Goal: Transaction & Acquisition: Purchase product/service

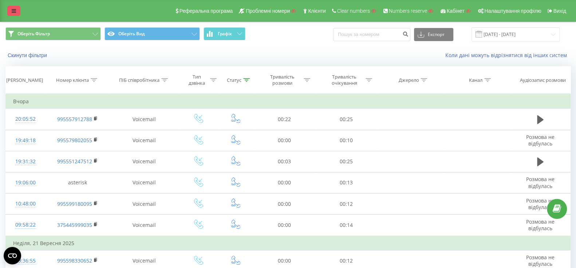
click at [9, 7] on link at bounding box center [13, 11] width 13 height 10
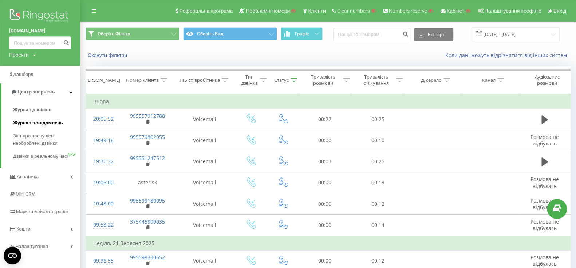
click at [34, 124] on span "Журнал повідомлень" at bounding box center [38, 122] width 50 height 7
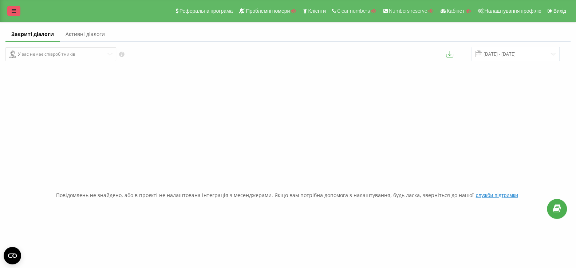
click at [11, 13] on link at bounding box center [13, 11] width 13 height 10
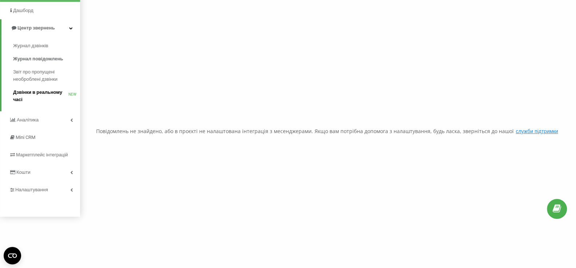
scroll to position [66, 0]
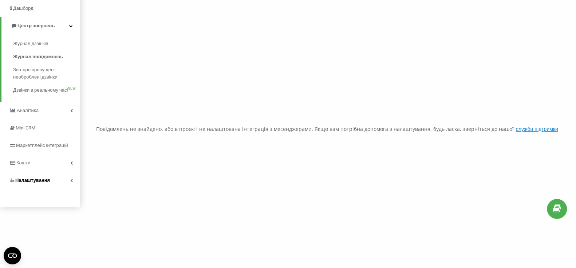
click at [41, 184] on span "Налаштування" at bounding box center [29, 180] width 41 height 7
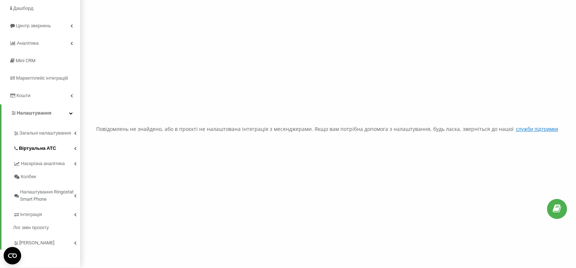
click at [48, 151] on span "Віртуальна АТС" at bounding box center [37, 148] width 37 height 7
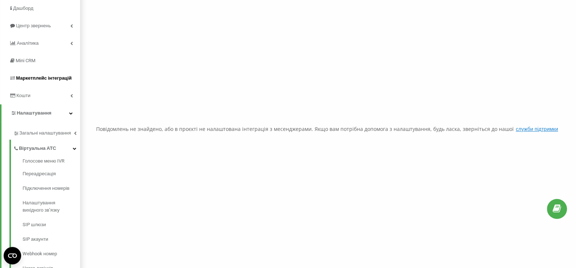
click at [25, 81] on span "Маркетплейс інтеграцій" at bounding box center [44, 77] width 56 height 5
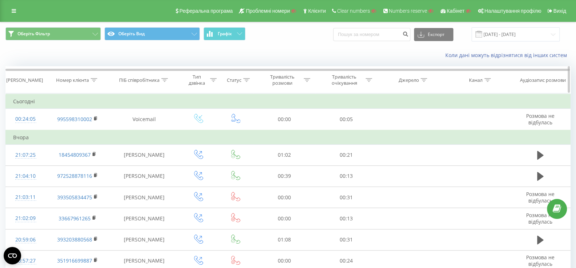
click at [198, 80] on div "Тип дзвінка" at bounding box center [196, 80] width 23 height 12
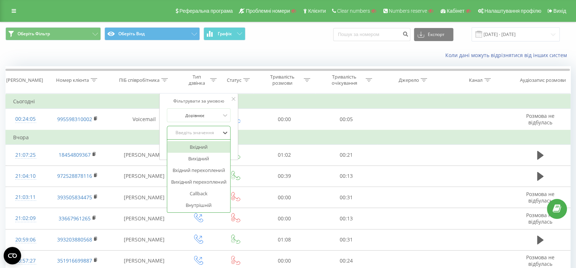
click at [202, 128] on div "Введіть значення" at bounding box center [194, 132] width 53 height 11
click at [194, 108] on div "Дорівнює" at bounding box center [199, 115] width 64 height 14
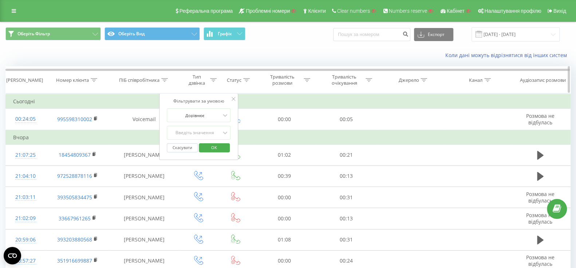
click at [210, 84] on div "Тип дзвінка" at bounding box center [200, 80] width 31 height 12
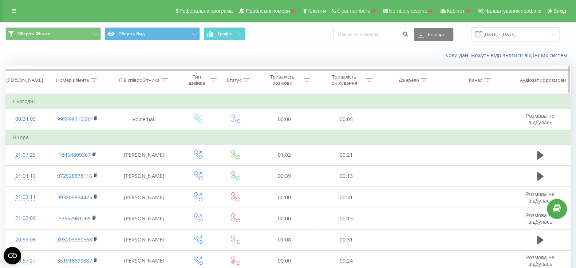
click at [235, 80] on div "Статус" at bounding box center [234, 80] width 15 height 6
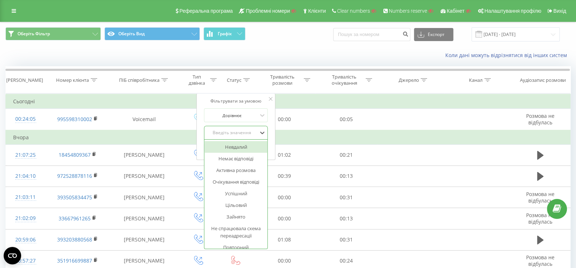
click at [241, 126] on div "Введіть значення" at bounding box center [236, 133] width 64 height 14
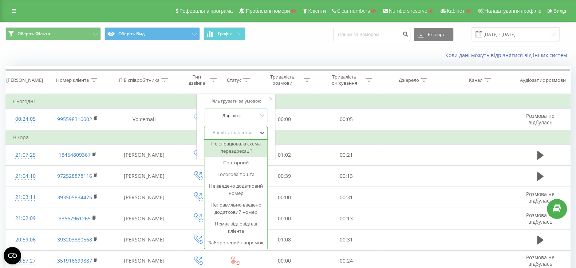
scroll to position [87, 0]
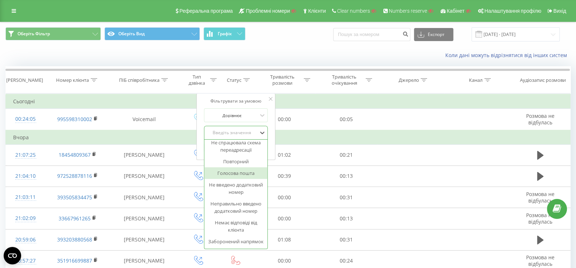
click at [246, 174] on div "Голосова пошта" at bounding box center [235, 173] width 63 height 12
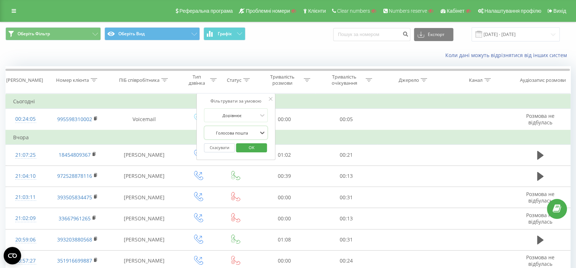
click at [253, 148] on span "OK" at bounding box center [251, 147] width 20 height 11
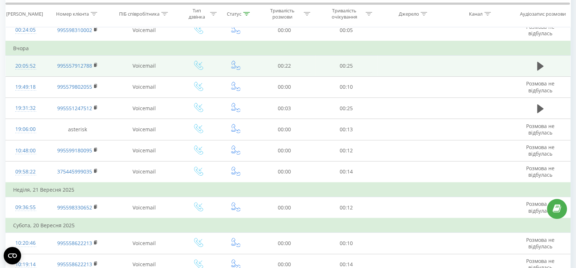
scroll to position [87, 0]
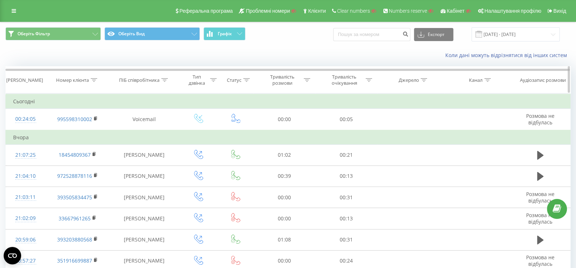
click at [233, 80] on div "Статус" at bounding box center [234, 80] width 15 height 6
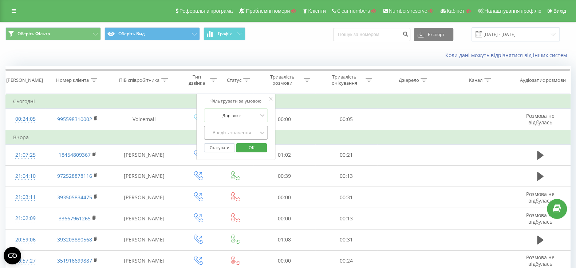
click at [232, 130] on div "Введіть значення" at bounding box center [232, 133] width 52 height 6
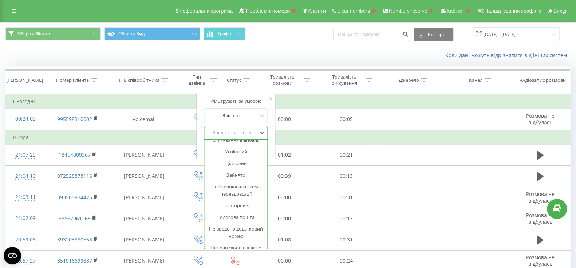
scroll to position [43, 0]
click at [234, 210] on div "Голосова пошта" at bounding box center [235, 216] width 63 height 12
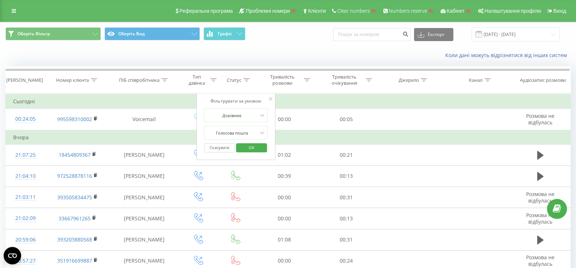
click at [246, 147] on span "OK" at bounding box center [251, 147] width 20 height 11
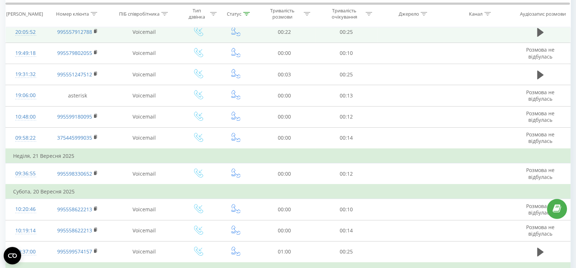
scroll to position [131, 0]
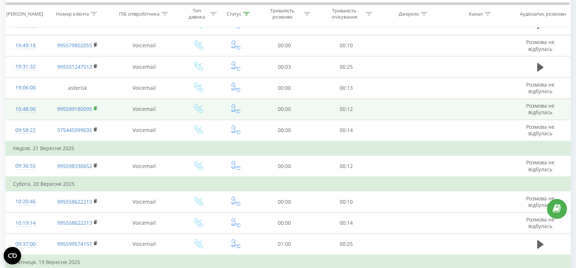
click at [95, 110] on icon at bounding box center [96, 108] width 4 height 5
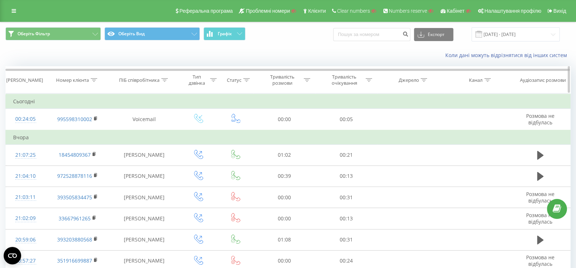
click at [235, 79] on div "Статус" at bounding box center [234, 80] width 15 height 6
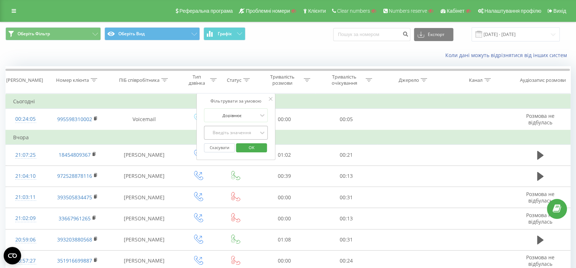
click at [241, 126] on div "Введіть значення" at bounding box center [236, 133] width 64 height 14
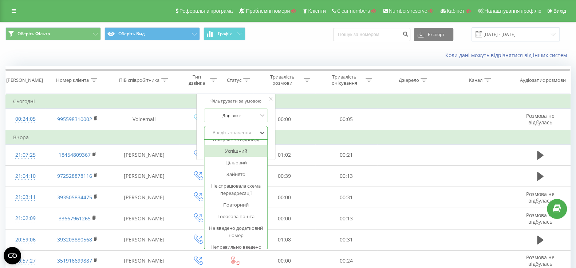
scroll to position [43, 0]
click at [237, 215] on div "Голосова пошта" at bounding box center [235, 216] width 63 height 12
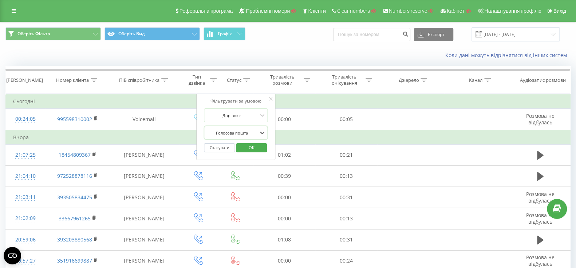
click at [249, 149] on span "OK" at bounding box center [251, 147] width 20 height 11
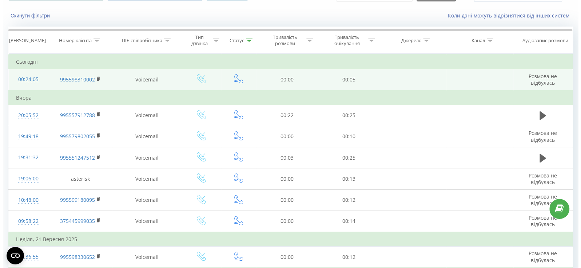
scroll to position [43, 0]
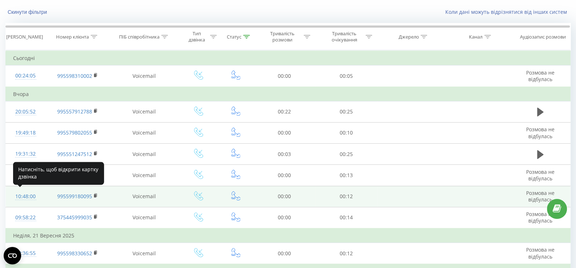
click at [21, 195] on div "10:48:00" at bounding box center [25, 197] width 25 height 14
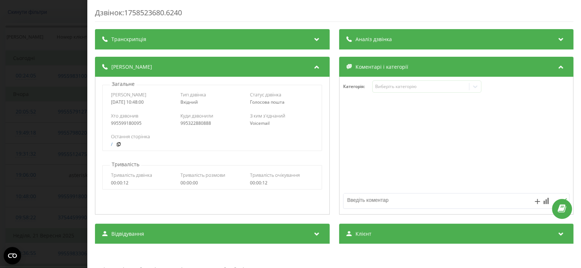
click at [0, 170] on div "Дзвінок : 1758523680.6240 Транскрипція Для AI-аналізу майбутніх дзвінків налашт…" at bounding box center [290, 134] width 581 height 268
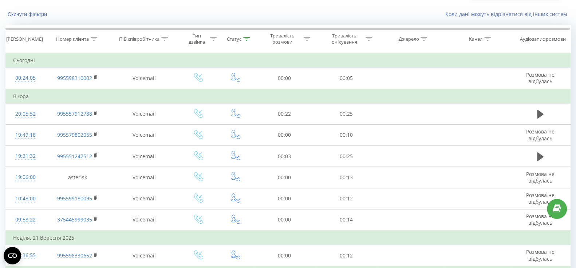
scroll to position [43, 0]
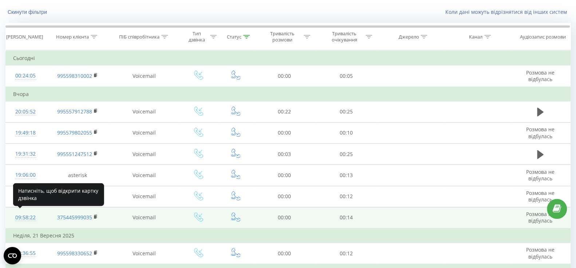
click at [20, 218] on div "09:58:22" at bounding box center [25, 218] width 25 height 14
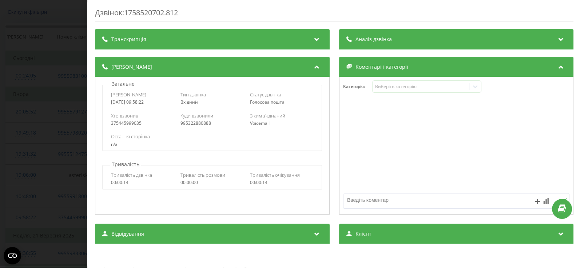
click at [23, 211] on div "Дзвінок : 1758520702.812 Транскрипція Для AI-аналізу майбутніх дзвінків налашту…" at bounding box center [290, 134] width 581 height 268
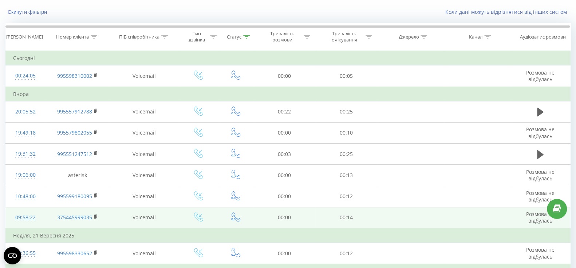
scroll to position [131, 0]
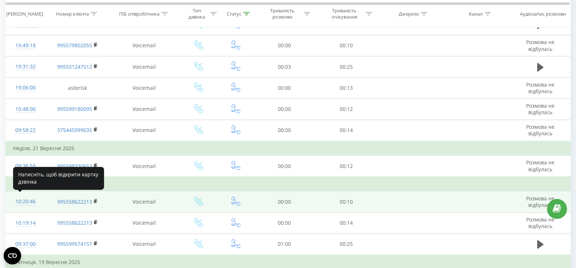
click at [25, 200] on div "10:20:46" at bounding box center [25, 202] width 25 height 14
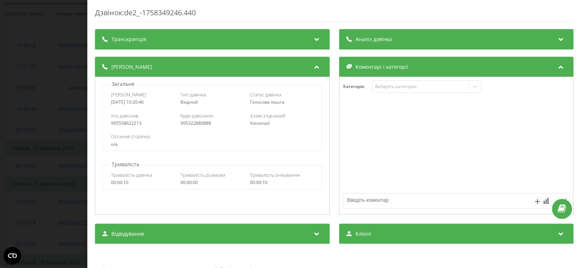
click at [5, 154] on div "Дзвінок : de2_-1758349246.440 Транскрипція Для AI-аналізу майбутніх дзвінків на…" at bounding box center [290, 134] width 581 height 268
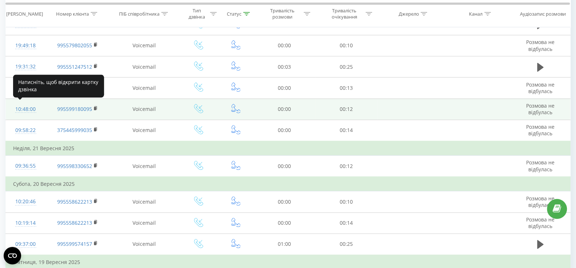
click at [29, 111] on div "10:48:00" at bounding box center [25, 109] width 25 height 14
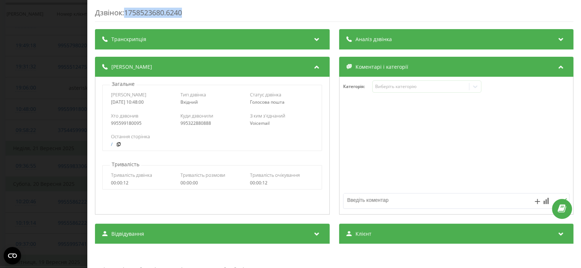
drag, startPoint x: 126, startPoint y: 13, endPoint x: 219, endPoint y: 12, distance: 93.5
click at [219, 12] on div "Дзвінок : 1758523680.6240" at bounding box center [334, 15] width 479 height 14
copy div "1758523680.6240"
click at [46, 22] on div "Дзвінок : 1758523680.6240 Транскрипція Для AI-аналізу майбутніх дзвінків налашт…" at bounding box center [290, 134] width 581 height 268
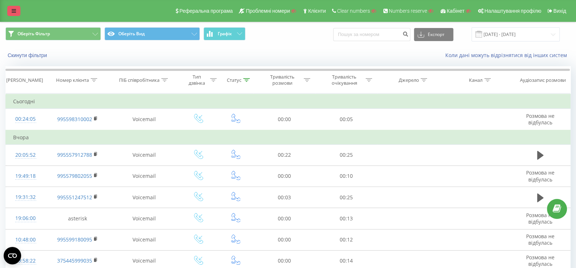
click at [16, 12] on link at bounding box center [13, 11] width 13 height 10
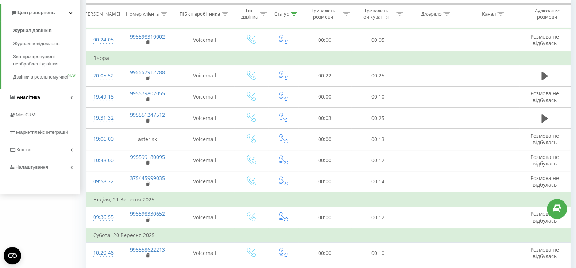
scroll to position [87, 0]
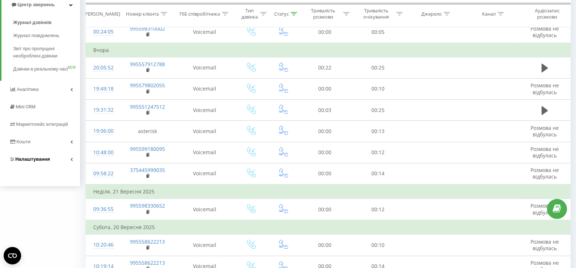
click at [44, 163] on span "Налаштування" at bounding box center [29, 159] width 41 height 7
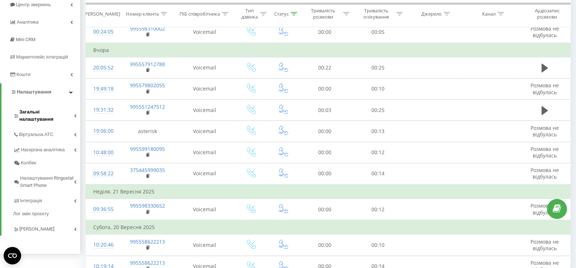
click at [32, 114] on span "Загальні налаштування" at bounding box center [46, 115] width 55 height 15
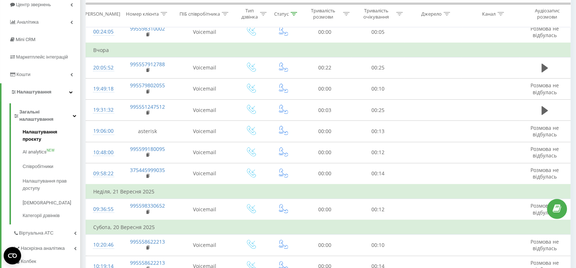
click at [34, 128] on span "Налаштування проєкту" at bounding box center [50, 135] width 54 height 15
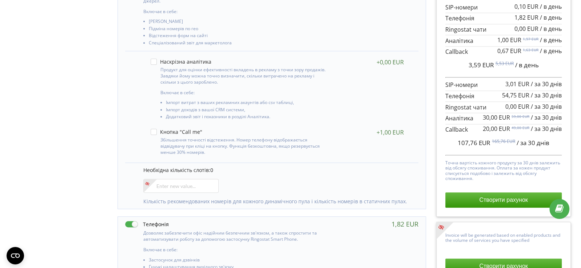
scroll to position [218, 0]
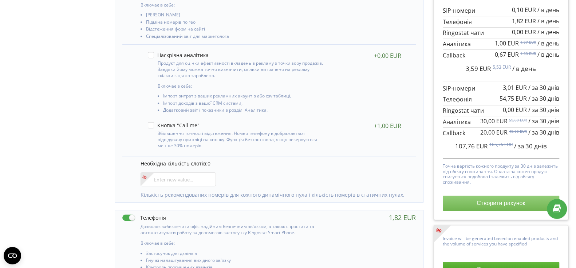
click at [474, 204] on button "Створити рахунок" at bounding box center [501, 203] width 116 height 15
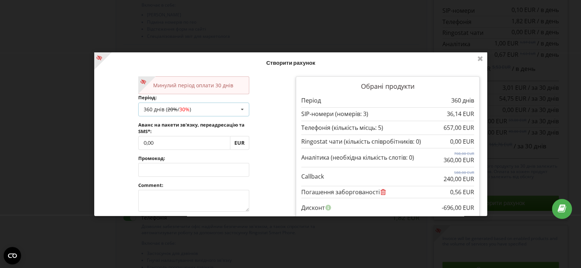
click at [192, 113] on div "360 днів ( 20% / 30% ) Поповнити баланс без подовження 30 днів 90 днів 20% /" at bounding box center [193, 109] width 111 height 14
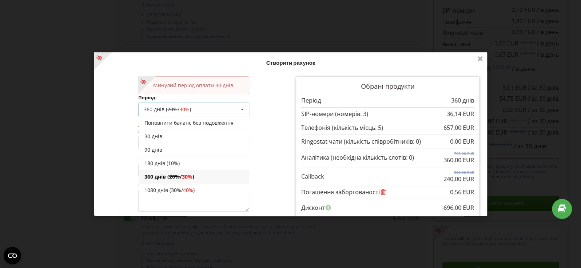
scroll to position [12, 0]
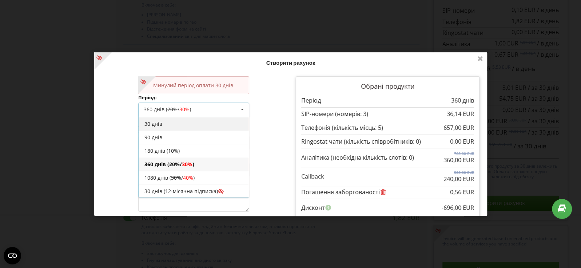
click at [189, 126] on div "30 днів" at bounding box center [193, 123] width 110 height 13
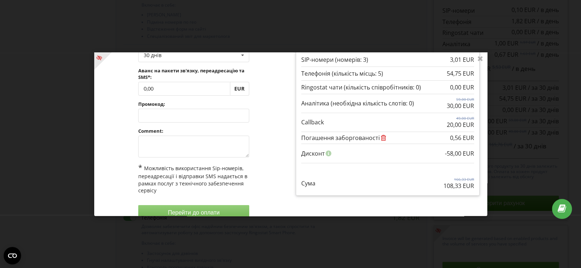
scroll to position [66, 0]
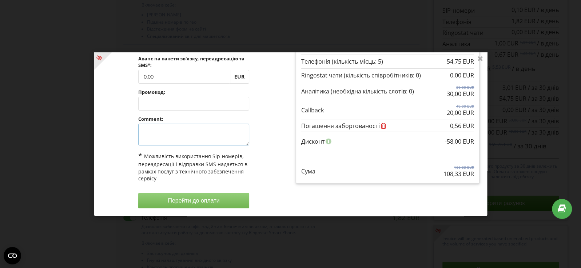
click at [172, 131] on textarea at bounding box center [193, 135] width 111 height 22
type textarea "test"
click at [165, 208] on button "Перейти до оплати" at bounding box center [193, 200] width 111 height 15
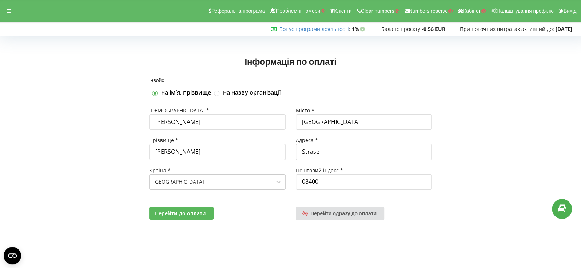
click at [183, 216] on button "Перейти до оплати" at bounding box center [181, 213] width 64 height 13
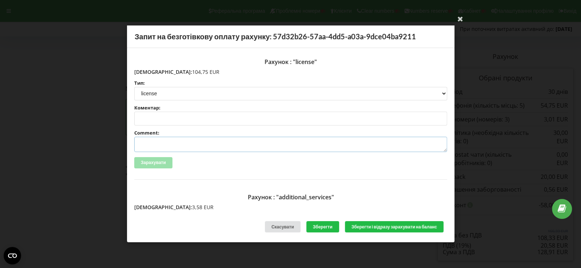
click at [160, 144] on textarea "Comment:" at bounding box center [290, 144] width 313 height 15
type textarea "test"
click at [158, 164] on button "Зарахувати" at bounding box center [153, 162] width 38 height 11
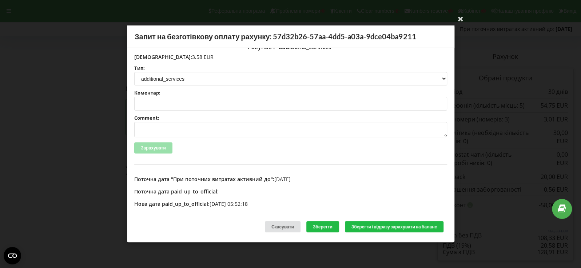
scroll to position [153, 0]
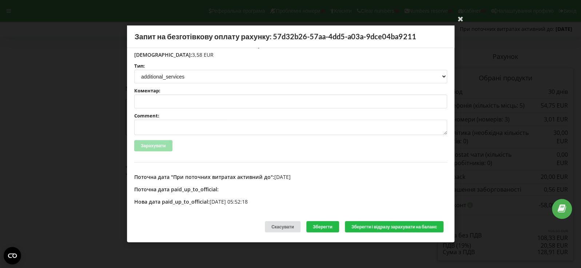
click at [210, 138] on div "Рахунок : "additional_services" Сума: 3,58 EUR Тип: license license_expansion l…" at bounding box center [290, 100] width 313 height 124
click at [209, 131] on textarea "Comment:" at bounding box center [290, 127] width 313 height 15
click at [209, 131] on textarea "test" at bounding box center [290, 127] width 313 height 15
type textarea "test"
click at [319, 231] on button "Зберегти" at bounding box center [322, 227] width 33 height 11
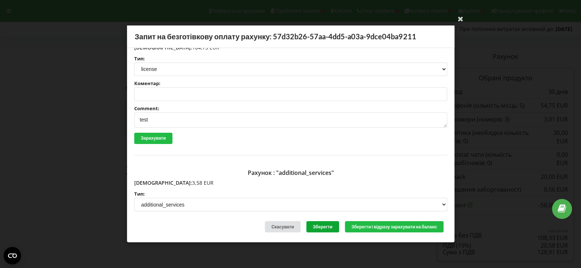
scroll to position [0, 0]
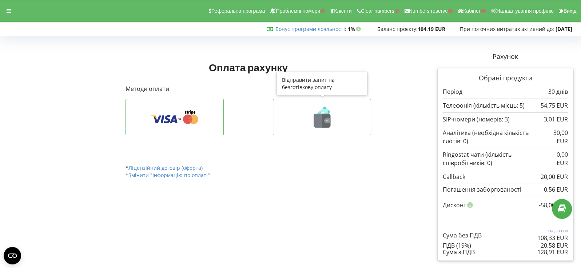
click at [343, 118] on icon at bounding box center [322, 117] width 83 height 21
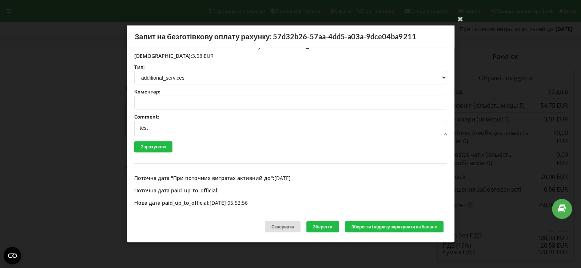
scroll to position [153, 0]
click at [150, 144] on button "Зарахувати" at bounding box center [153, 145] width 38 height 11
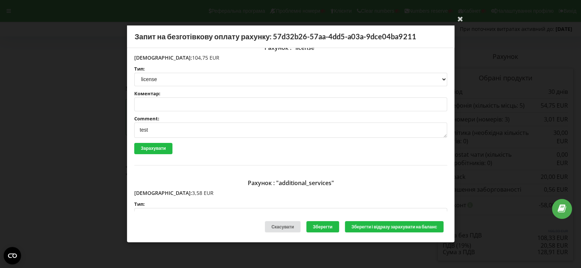
scroll to position [0, 0]
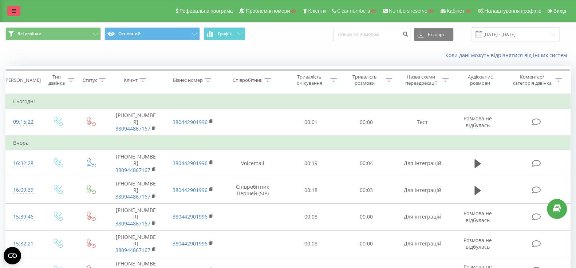
click at [12, 11] on icon at bounding box center [14, 10] width 4 height 5
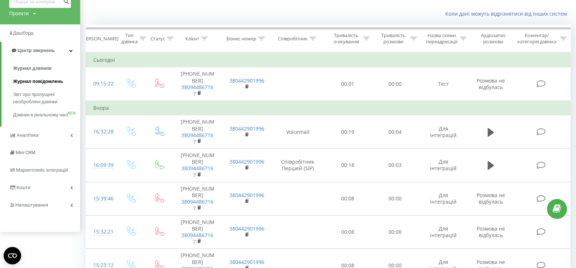
scroll to position [43, 0]
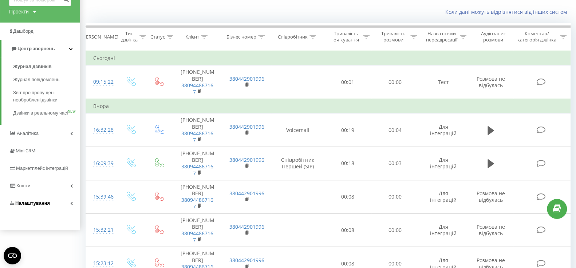
click at [50, 209] on link "Налаштування" at bounding box center [40, 203] width 80 height 17
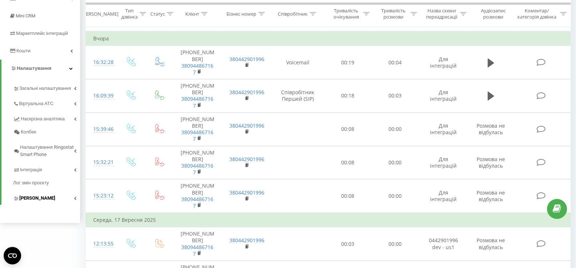
scroll to position [87, 0]
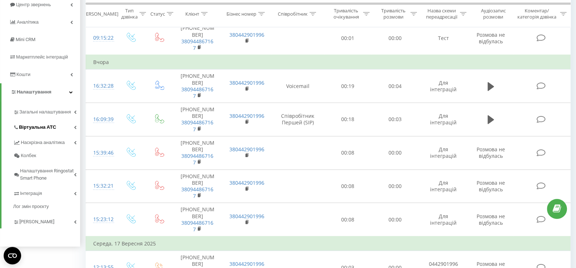
click at [44, 132] on link "Віртуальна АТС" at bounding box center [46, 126] width 67 height 15
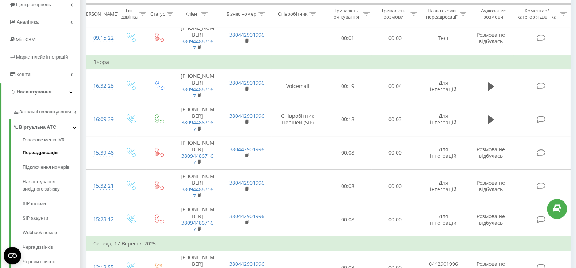
click at [36, 147] on link "Переадресація" at bounding box center [52, 153] width 58 height 15
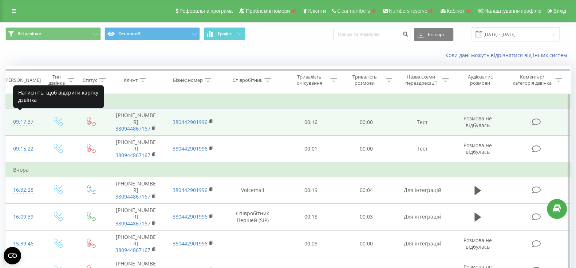
click at [24, 119] on div "09:17:37" at bounding box center [23, 122] width 20 height 14
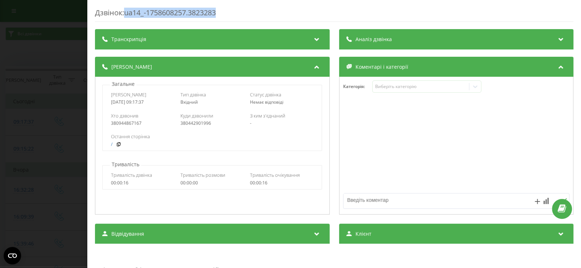
drag, startPoint x: 126, startPoint y: 13, endPoint x: 241, endPoint y: 11, distance: 115.4
click at [241, 11] on div "Дзвінок : ua14_-1758608257.3823283" at bounding box center [334, 15] width 479 height 14
copy div "ua14_-1758608257.3823283"
